Goal: Task Accomplishment & Management: Manage account settings

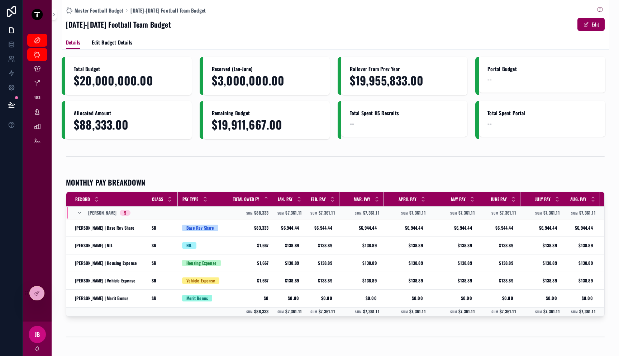
scroll to position [3, 0]
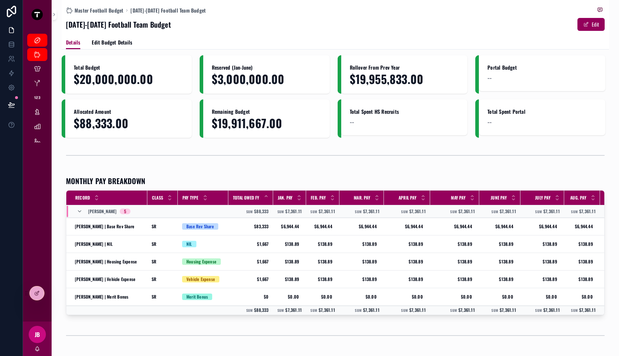
click at [348, 5] on div "Master Football Budget [DATE]-[DATE] Football Team Budget [DATE]-[DATE] Footbal…" at bounding box center [335, 17] width 539 height 35
click at [100, 10] on span "Master Football Budget" at bounding box center [99, 10] width 49 height 7
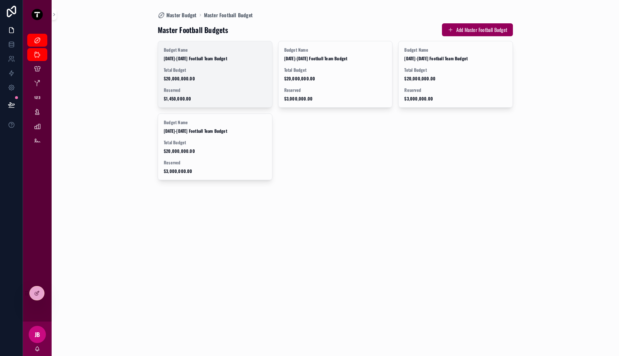
click at [185, 71] on span "Total Budget" at bounding box center [215, 70] width 103 height 6
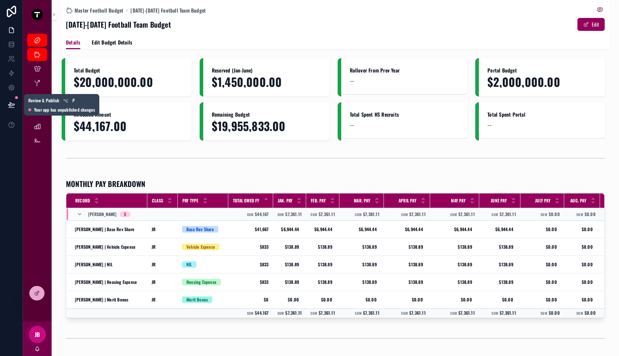
click at [12, 106] on icon at bounding box center [11, 104] width 7 height 7
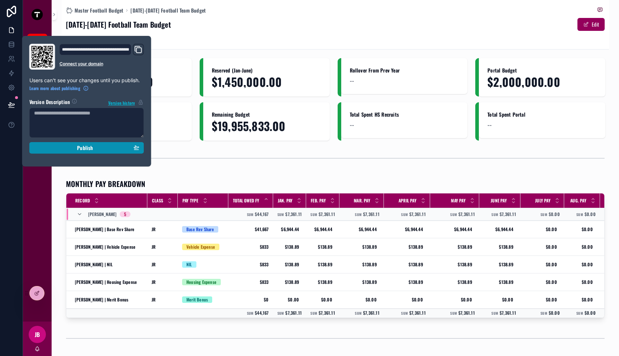
click at [80, 150] on span "Publish" at bounding box center [85, 147] width 16 height 6
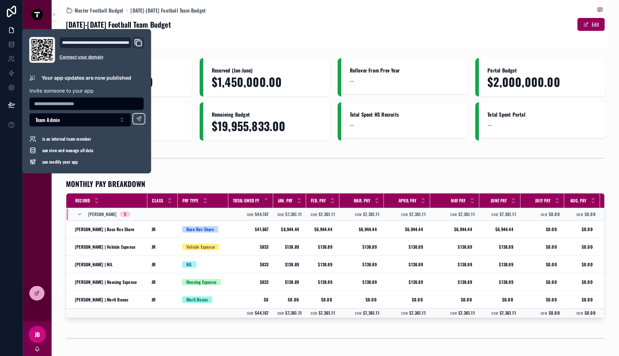
click at [198, 147] on div "scrollable content" at bounding box center [335, 158] width 547 height 24
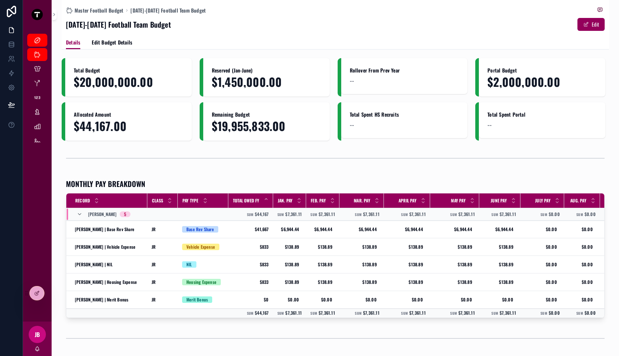
click at [255, 13] on div "Master Football Budget [DATE]-[DATE] Football Team Budget" at bounding box center [335, 10] width 539 height 9
